Goal: Navigation & Orientation: Find specific page/section

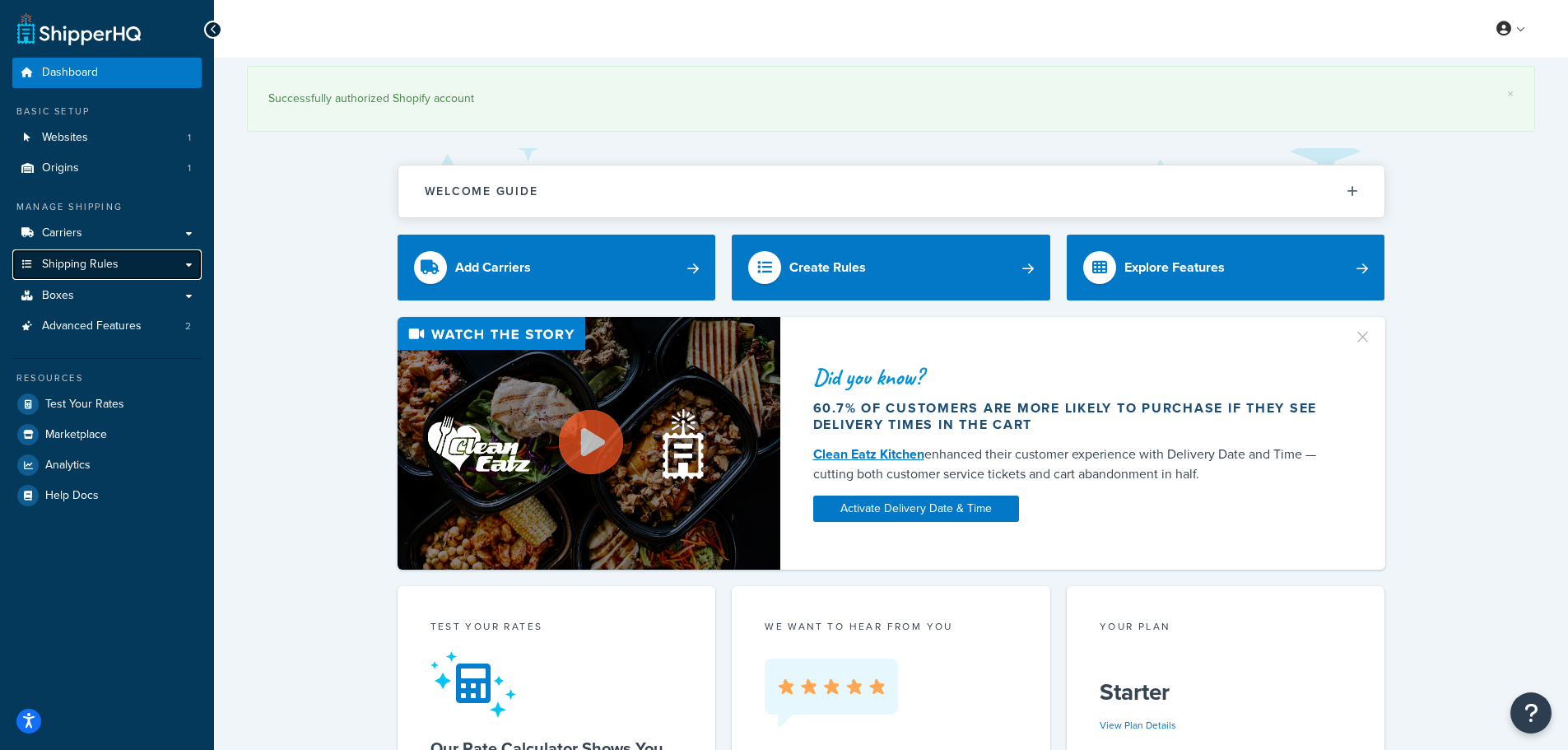
click at [86, 258] on span "Shipping Rules" at bounding box center [80, 264] width 77 height 14
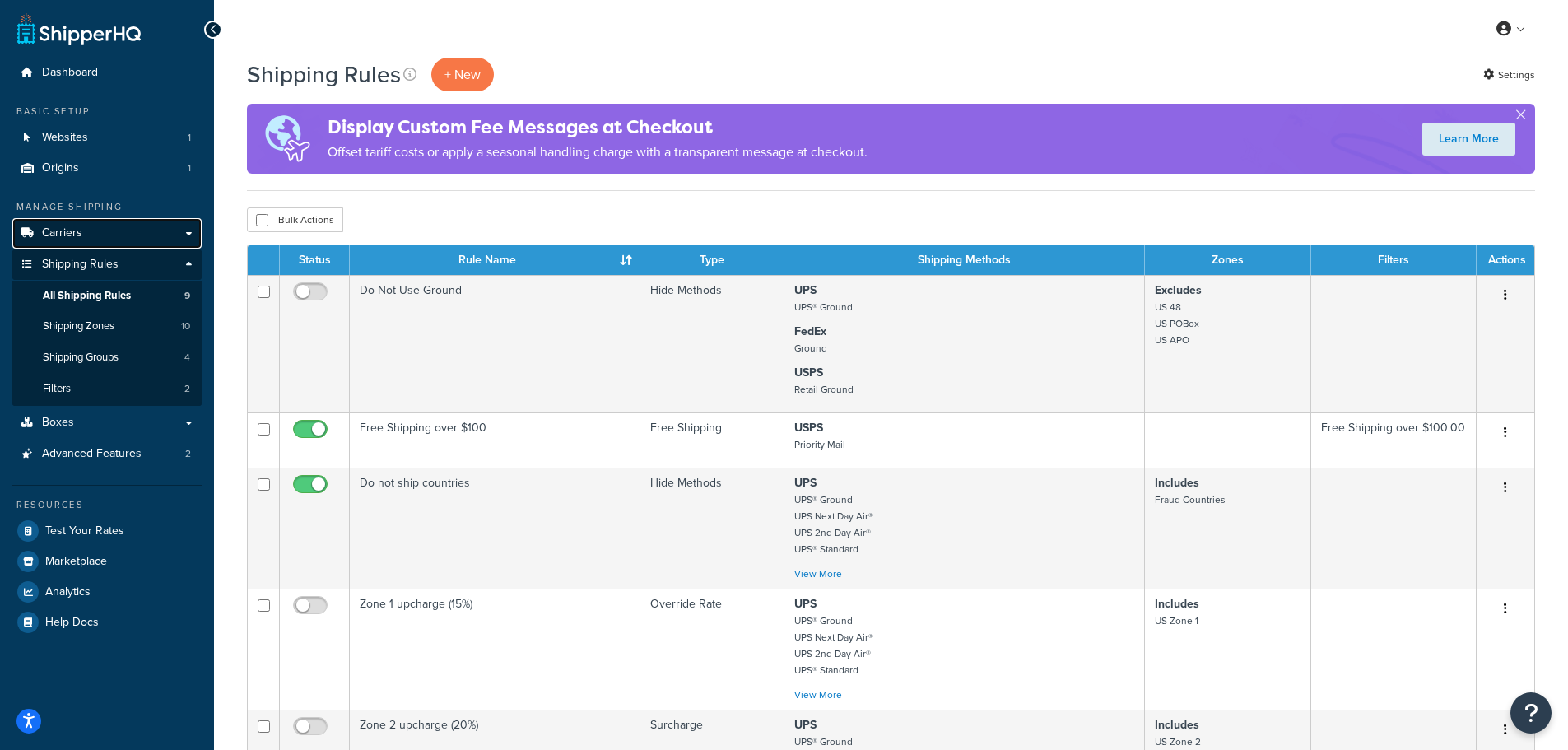
click at [77, 236] on span "Carriers" at bounding box center [62, 233] width 41 height 14
